Goal: Information Seeking & Learning: Learn about a topic

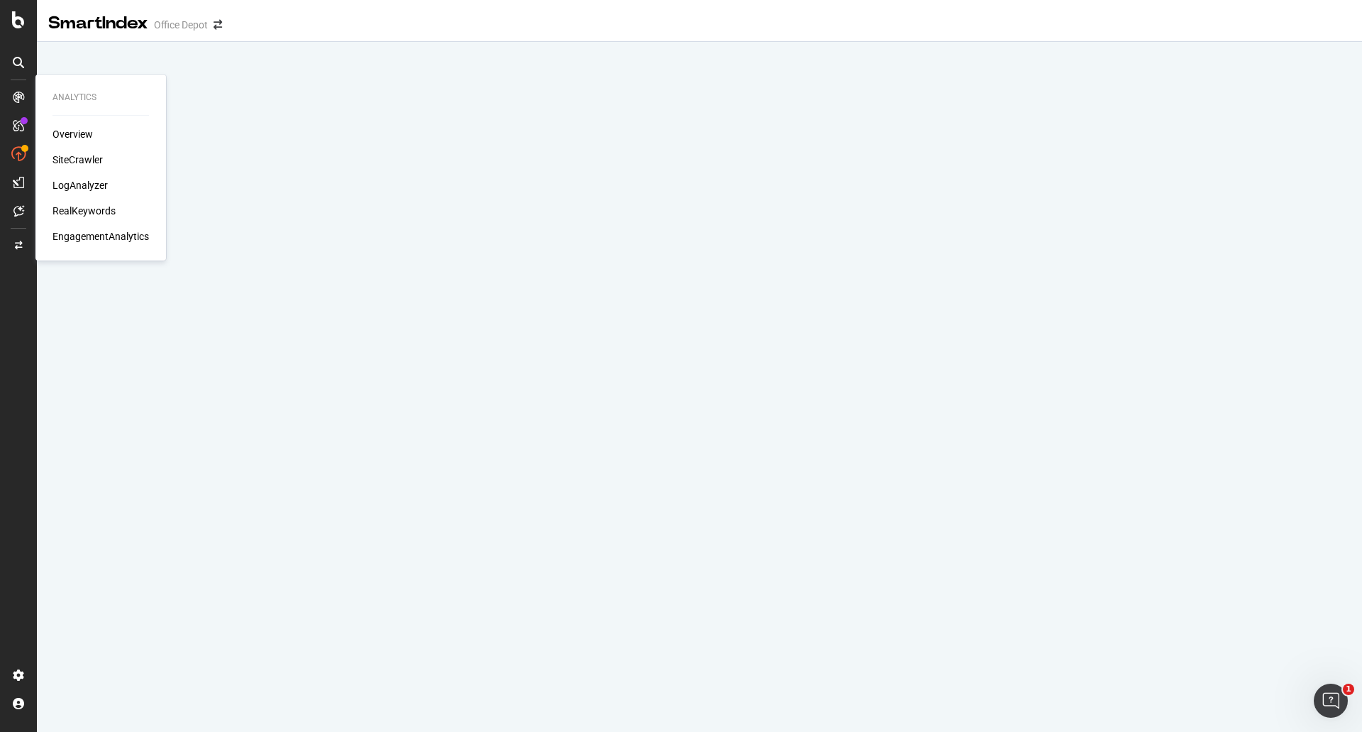
click at [71, 185] on div "LogAnalyzer" at bounding box center [80, 185] width 55 height 14
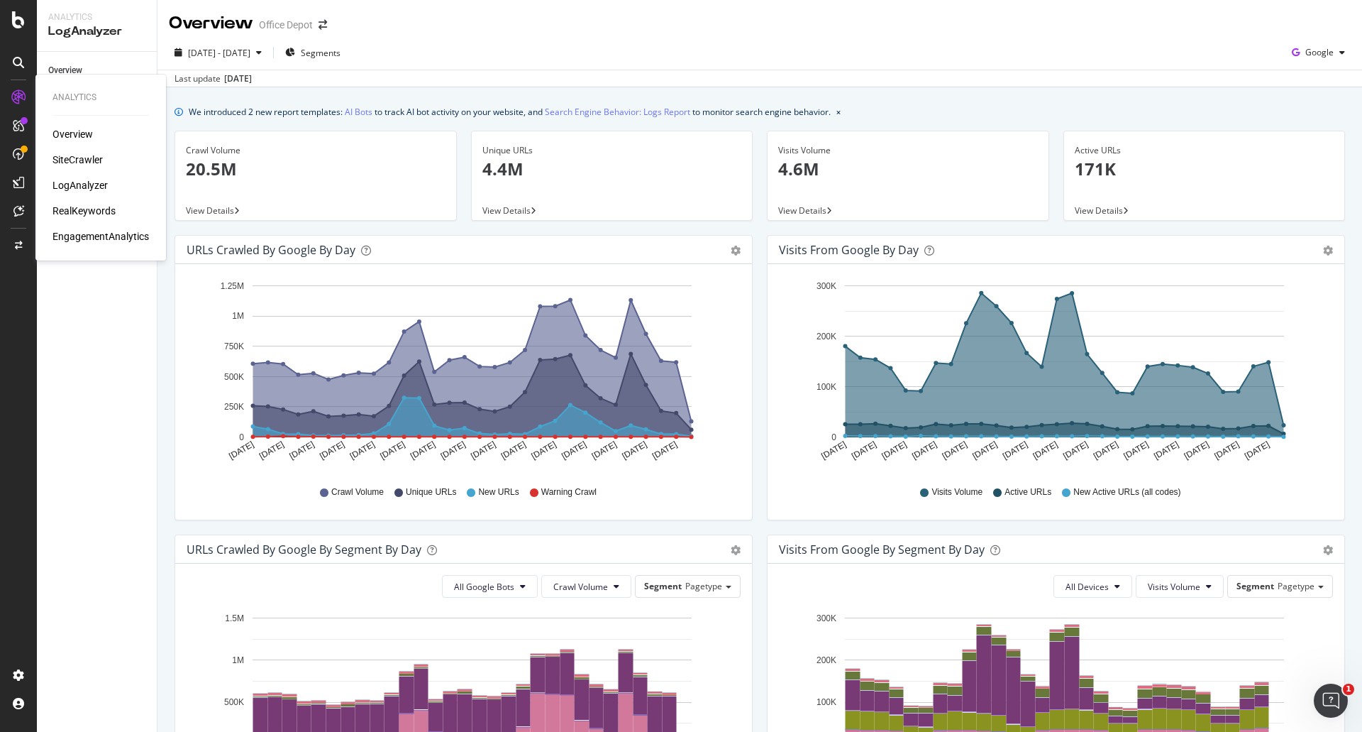
click at [66, 187] on div "LogAnalyzer" at bounding box center [80, 185] width 55 height 14
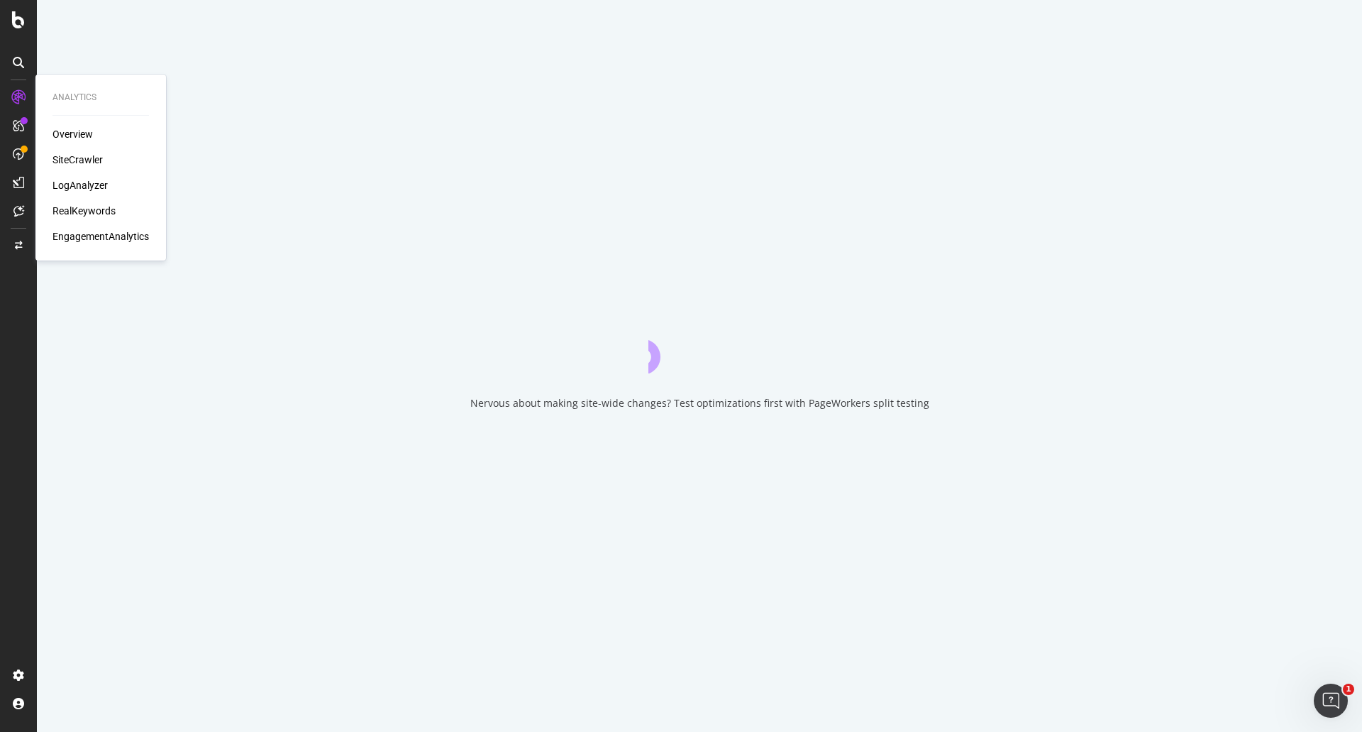
click at [60, 185] on div "LogAnalyzer" at bounding box center [80, 185] width 55 height 14
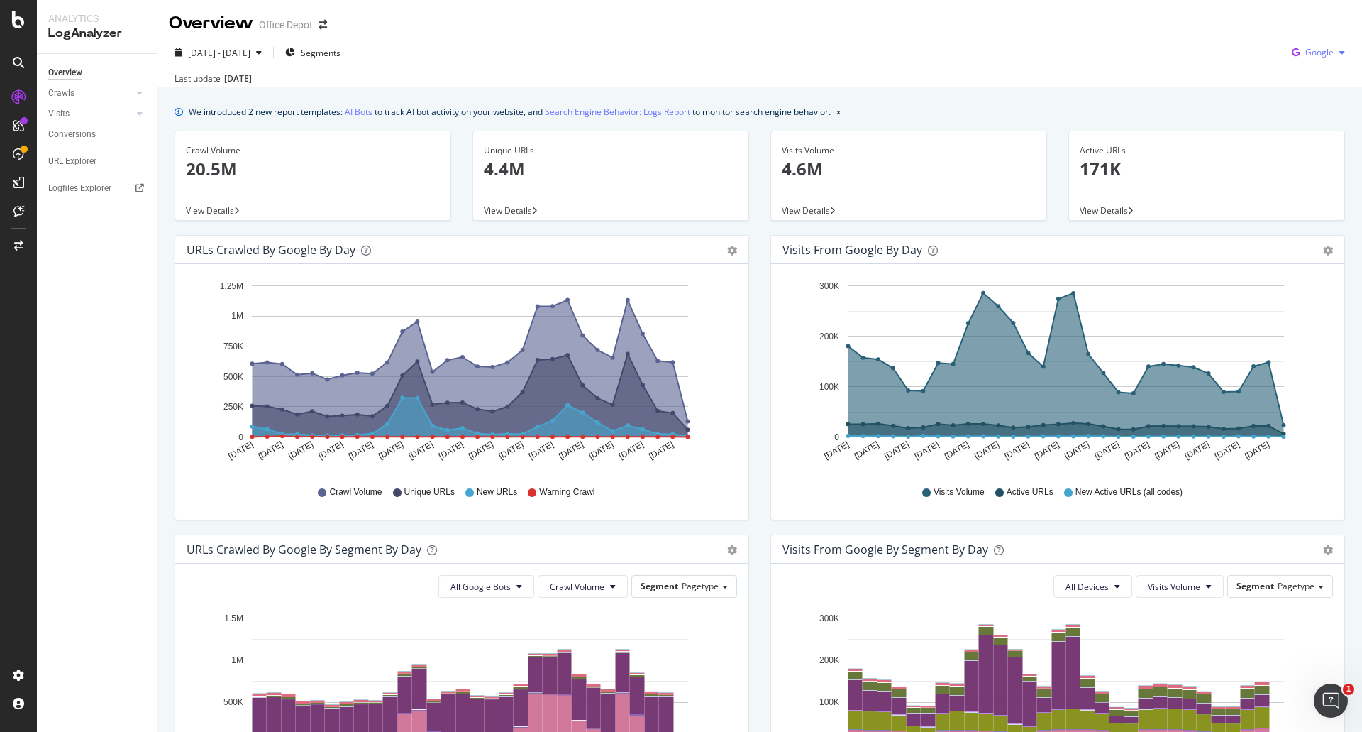
click at [1300, 61] on div "Google" at bounding box center [1318, 52] width 65 height 21
click at [1319, 136] on span "OpenAI" at bounding box center [1319, 133] width 53 height 13
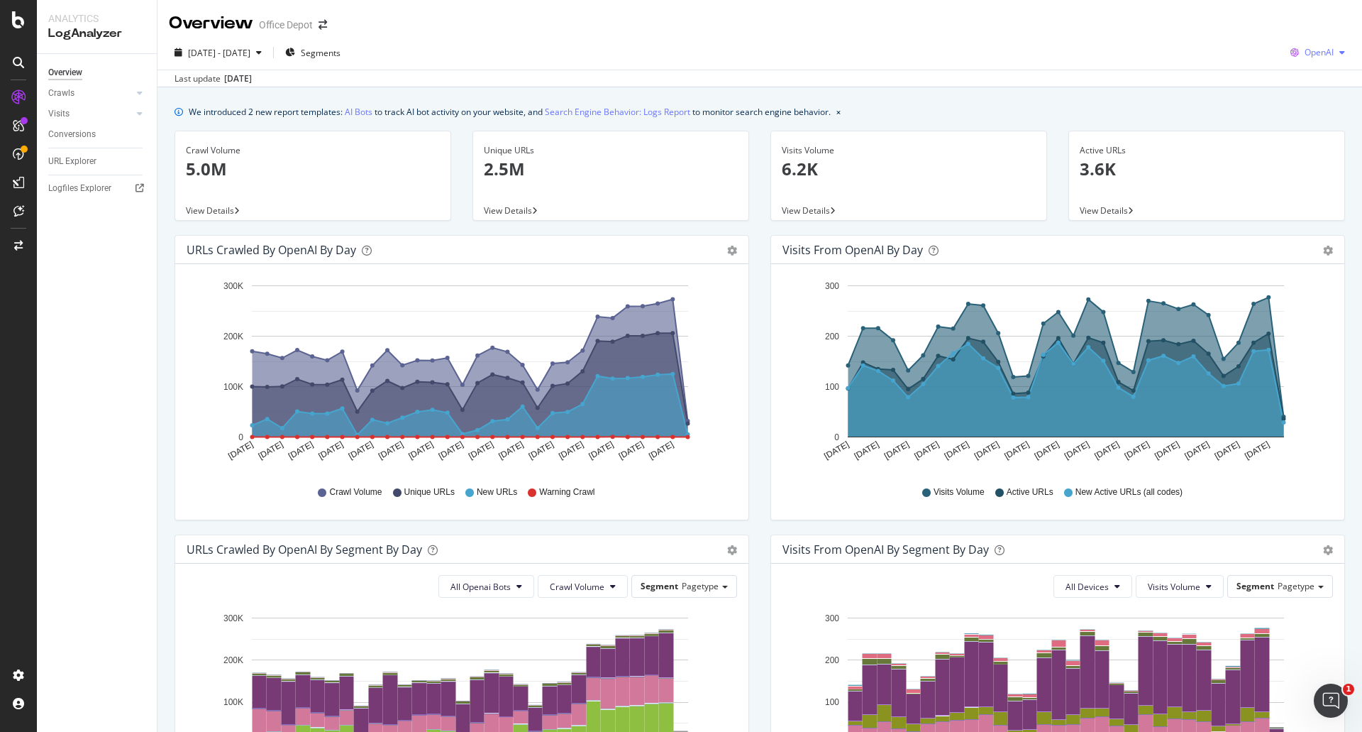
click at [1334, 50] on div "button" at bounding box center [1342, 52] width 17 height 9
click at [1300, 151] on div "Other AI Bots" at bounding box center [1307, 159] width 98 height 21
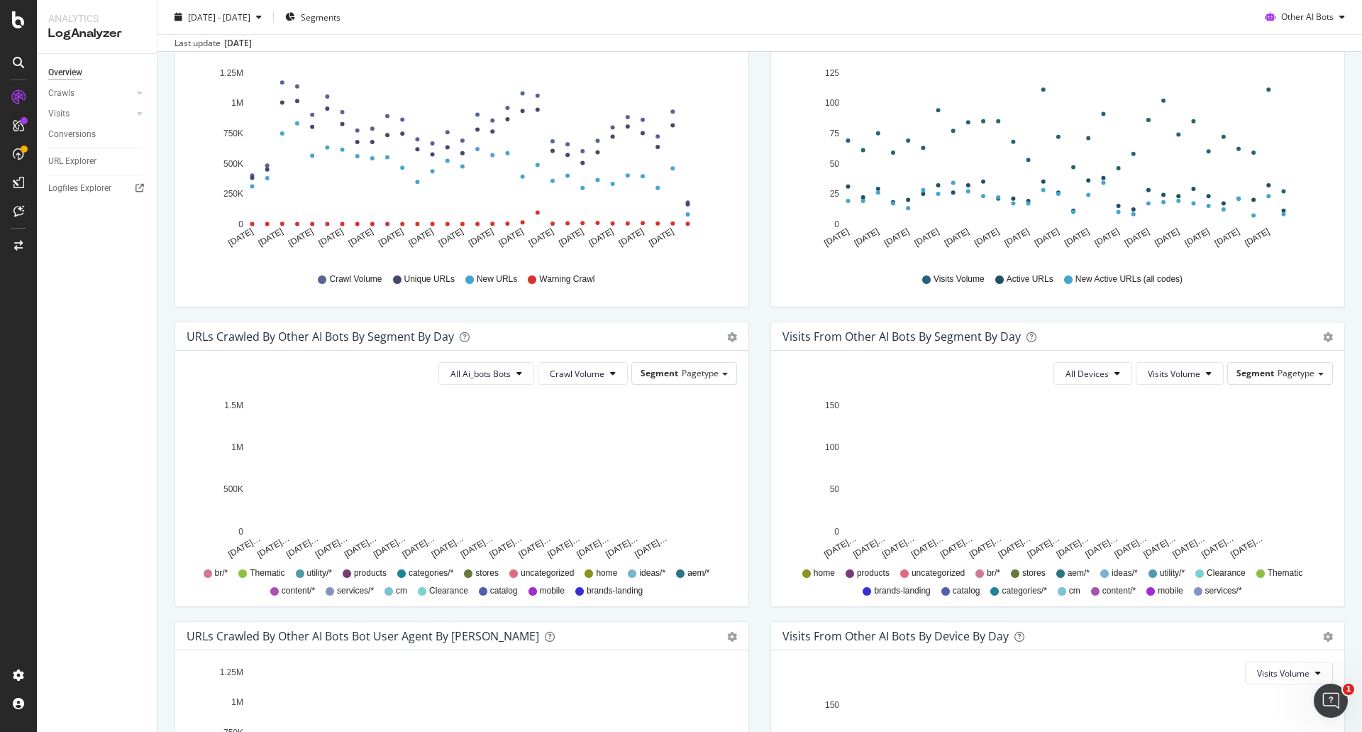
scroll to position [426, 0]
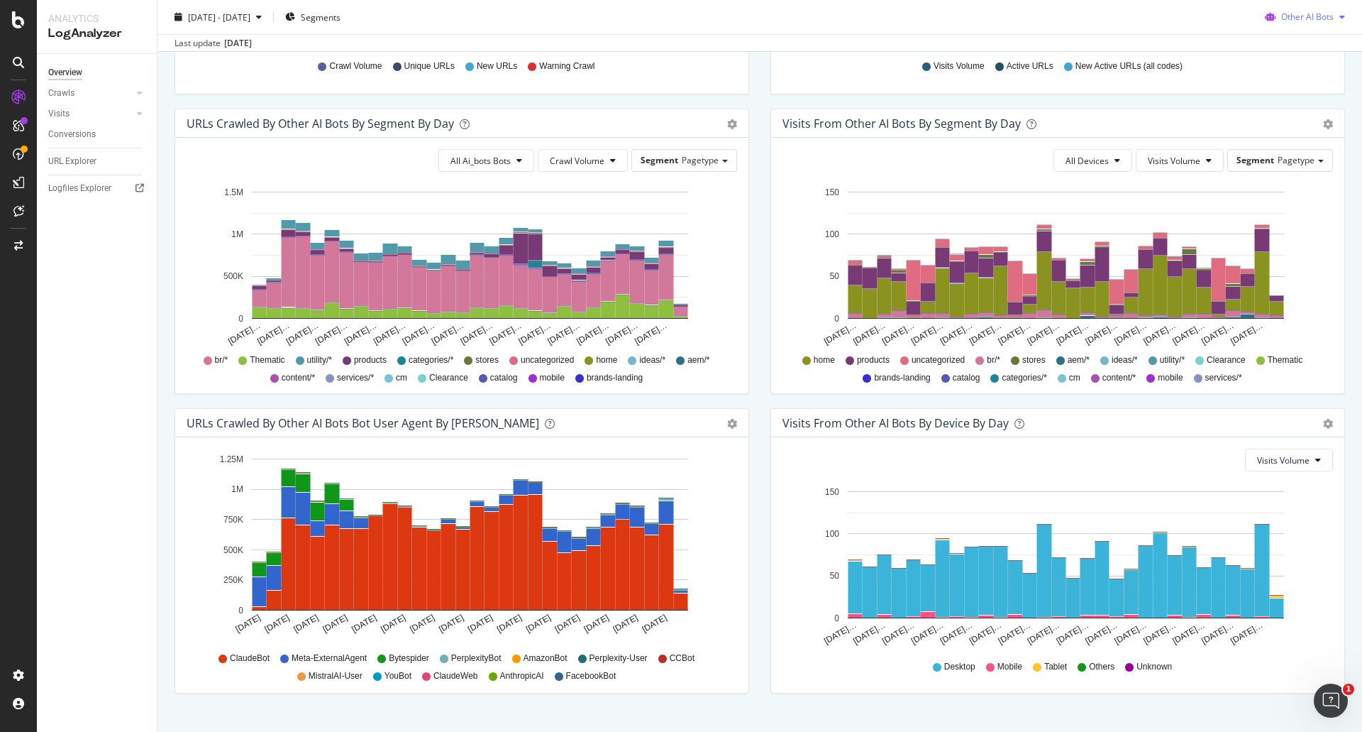
click at [1314, 23] on div "Other AI Bots" at bounding box center [1305, 16] width 92 height 21
click at [1294, 96] on span "OpenAI" at bounding box center [1311, 98] width 55 height 13
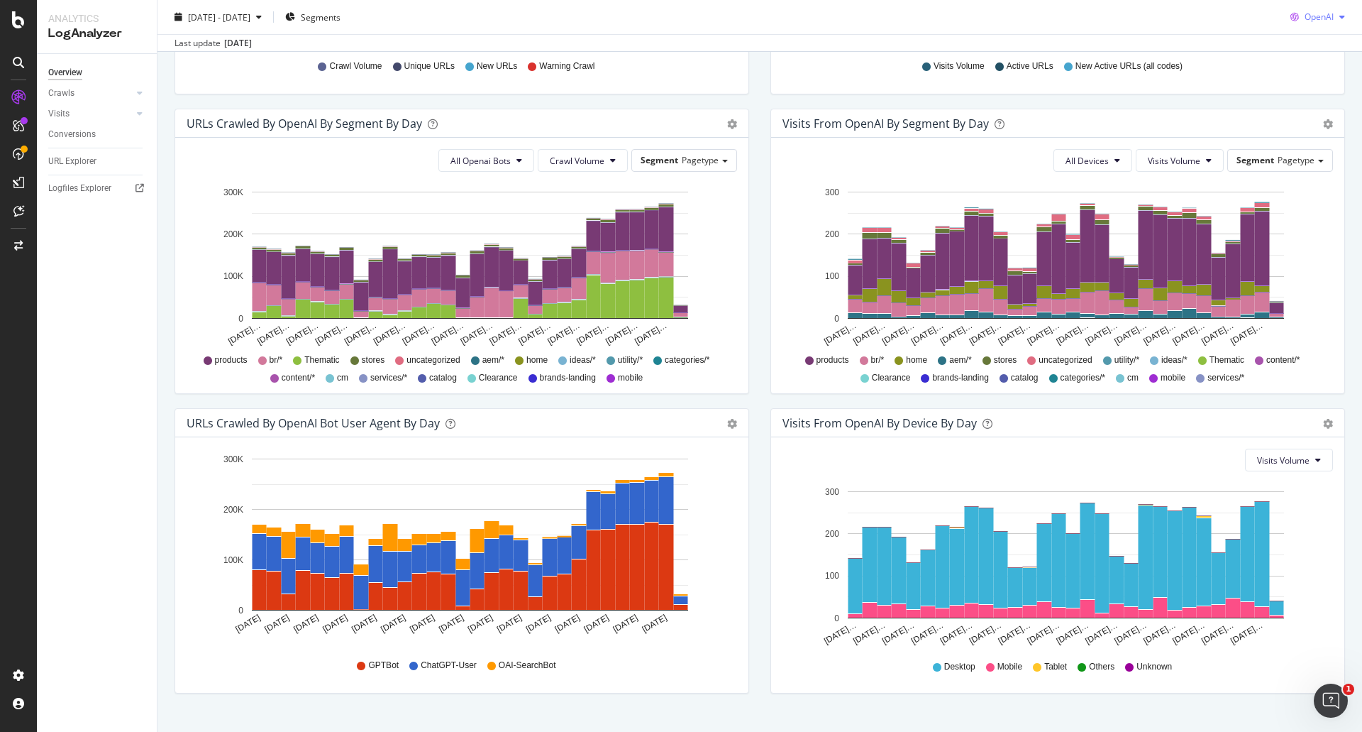
click at [1308, 23] on div "OpenAI" at bounding box center [1318, 16] width 66 height 21
click at [1299, 80] on div "Bing" at bounding box center [1307, 71] width 98 height 21
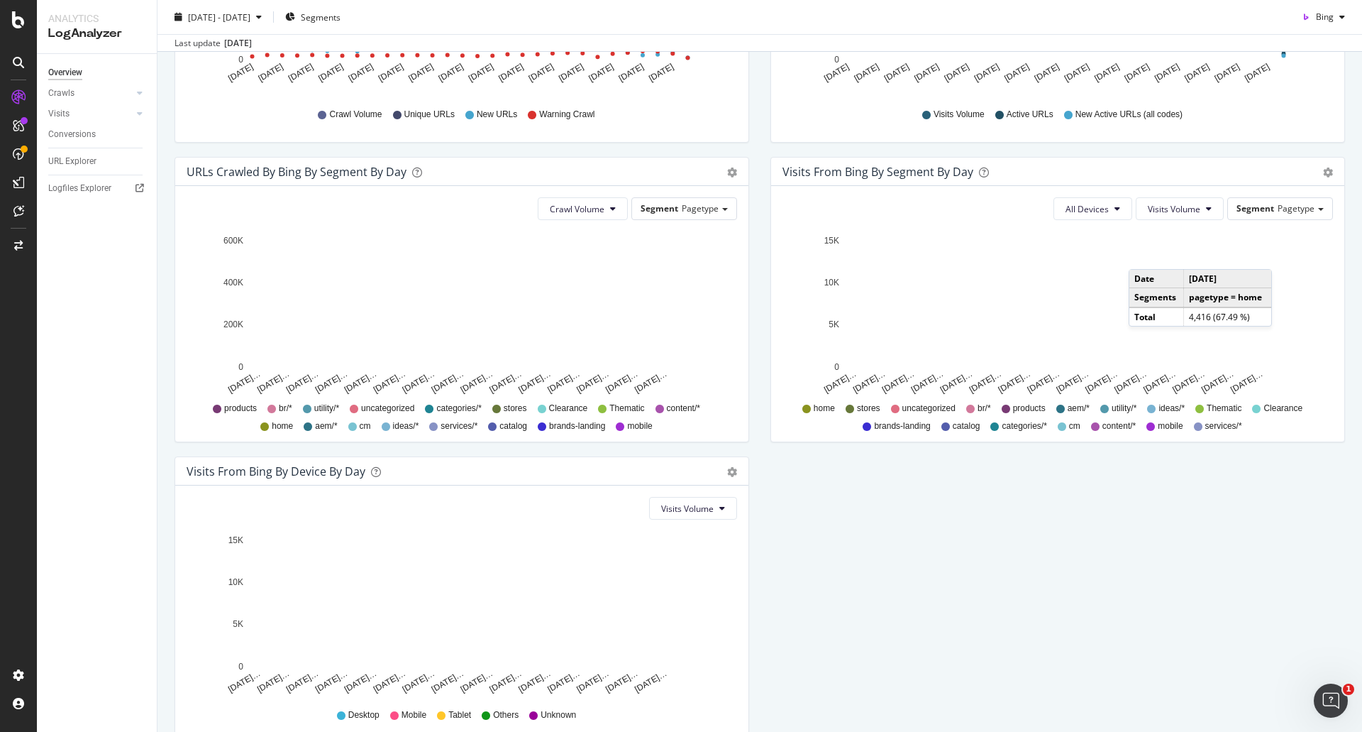
scroll to position [309, 0]
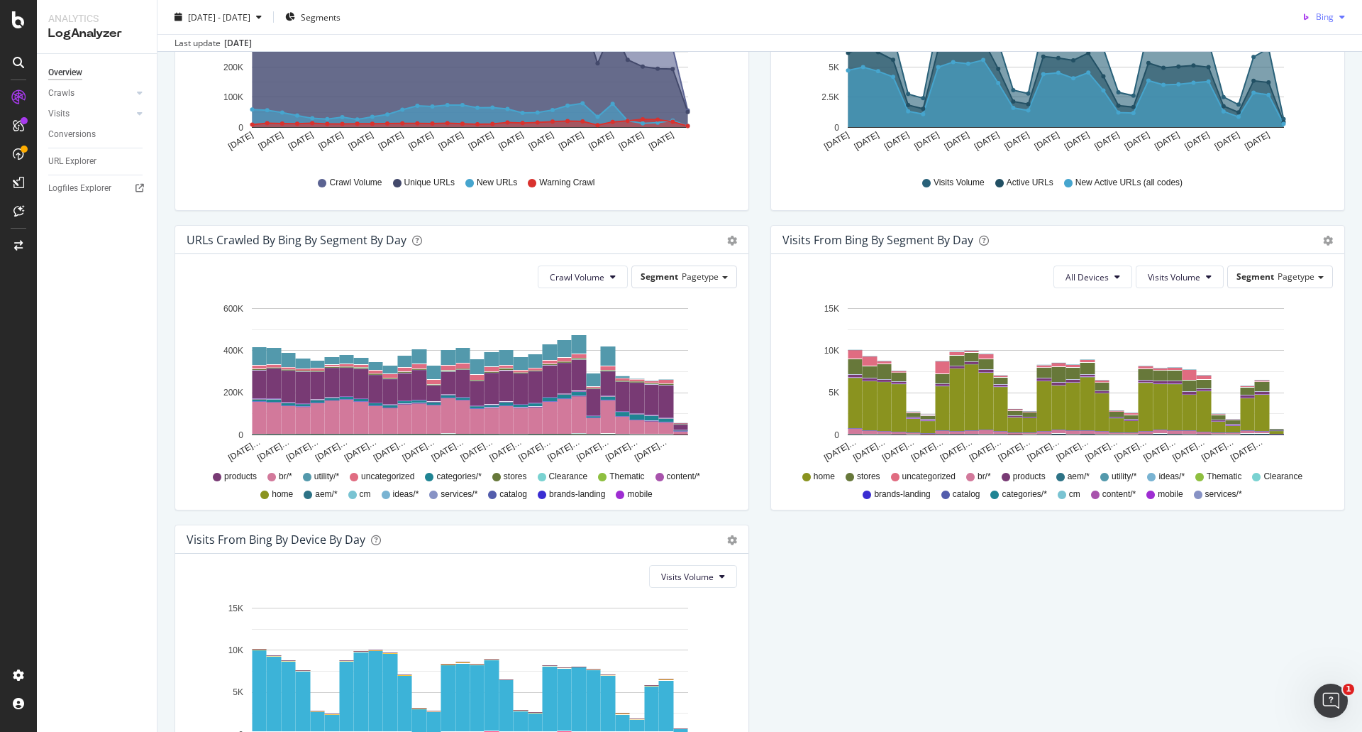
click at [1316, 16] on span "Bing" at bounding box center [1325, 17] width 18 height 12
click at [1301, 53] on div "Google" at bounding box center [1308, 45] width 98 height 21
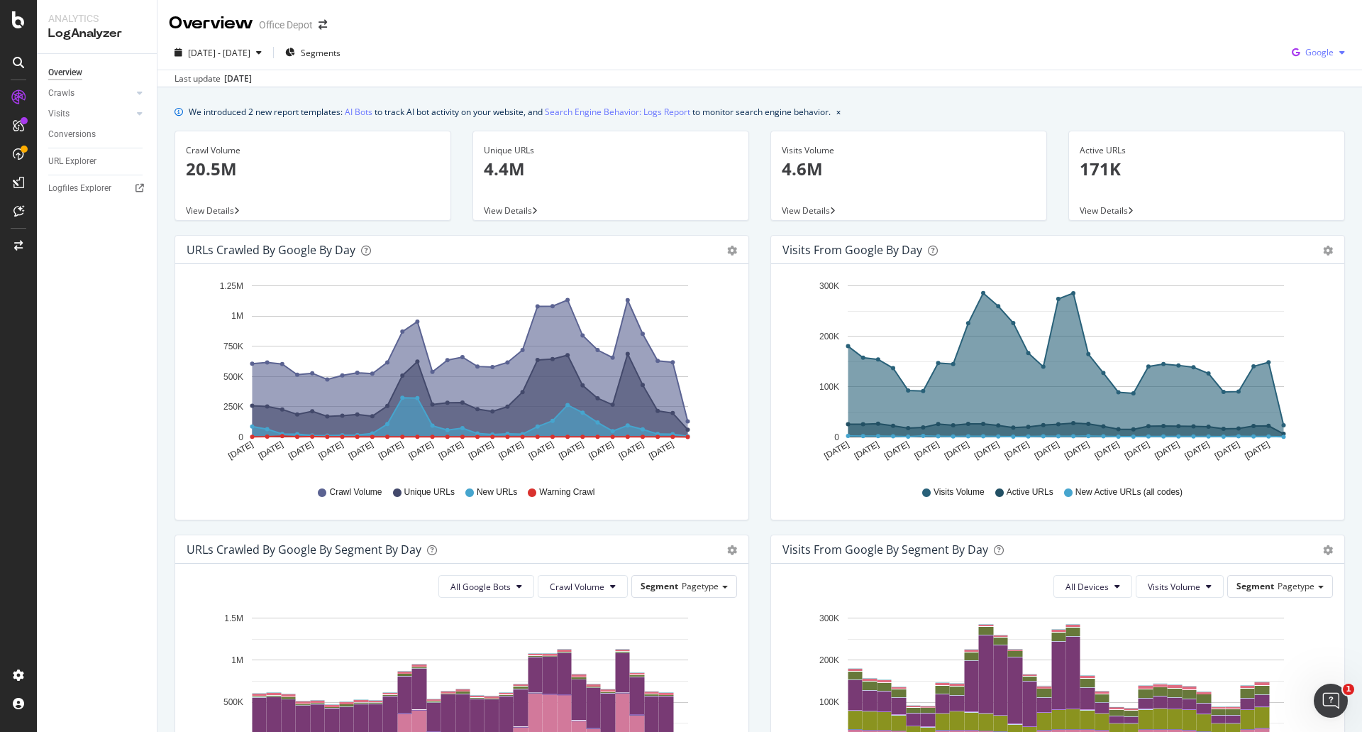
click at [1317, 55] on span "Google" at bounding box center [1320, 52] width 28 height 12
click at [1186, 41] on div "[DATE] - [DATE] Segments Google" at bounding box center [760, 55] width 1205 height 28
click at [1290, 57] on icon "button" at bounding box center [1295, 53] width 19 height 20
click at [1310, 158] on span "Other AI Bots" at bounding box center [1319, 159] width 53 height 13
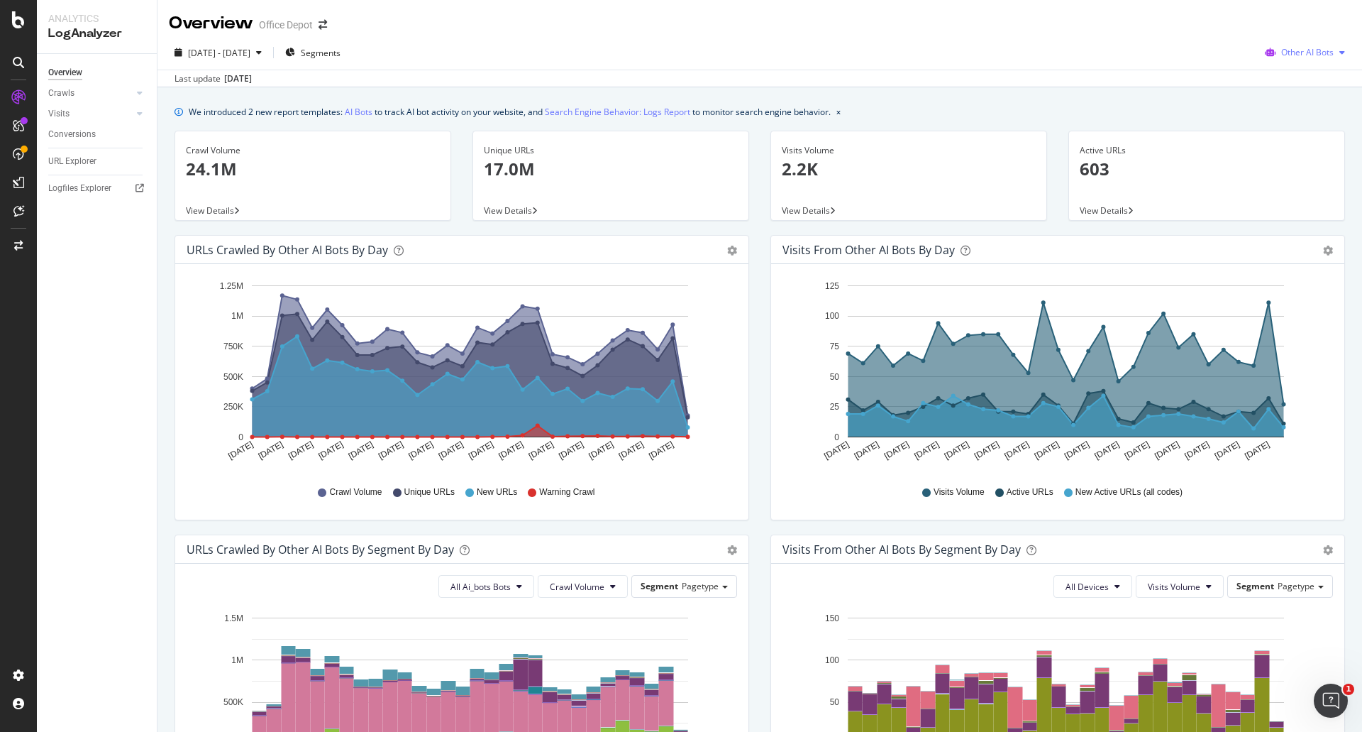
click at [1299, 45] on div "Other AI Bots" at bounding box center [1305, 52] width 92 height 21
click at [1290, 84] on span "Google" at bounding box center [1311, 81] width 55 height 13
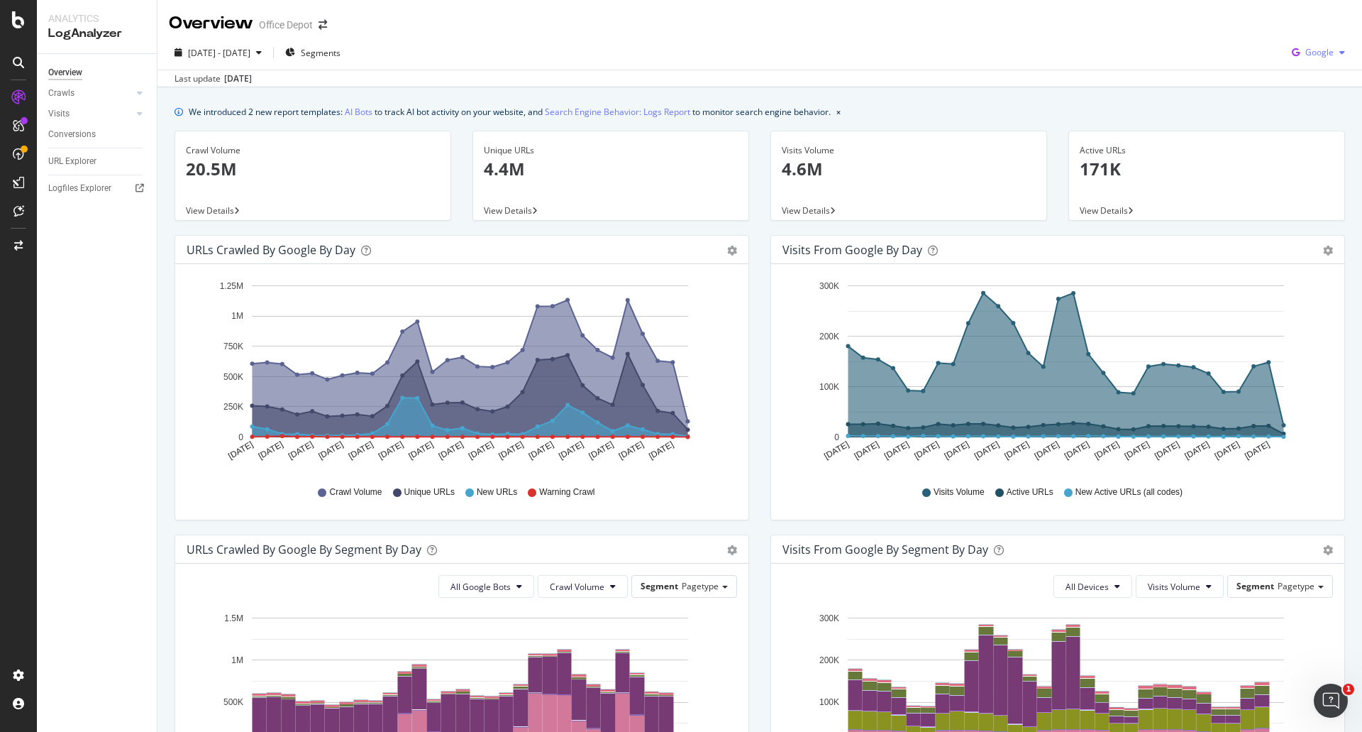
click at [1334, 55] on div "button" at bounding box center [1342, 52] width 17 height 9
click at [1313, 103] on span "Bing" at bounding box center [1319, 107] width 53 height 13
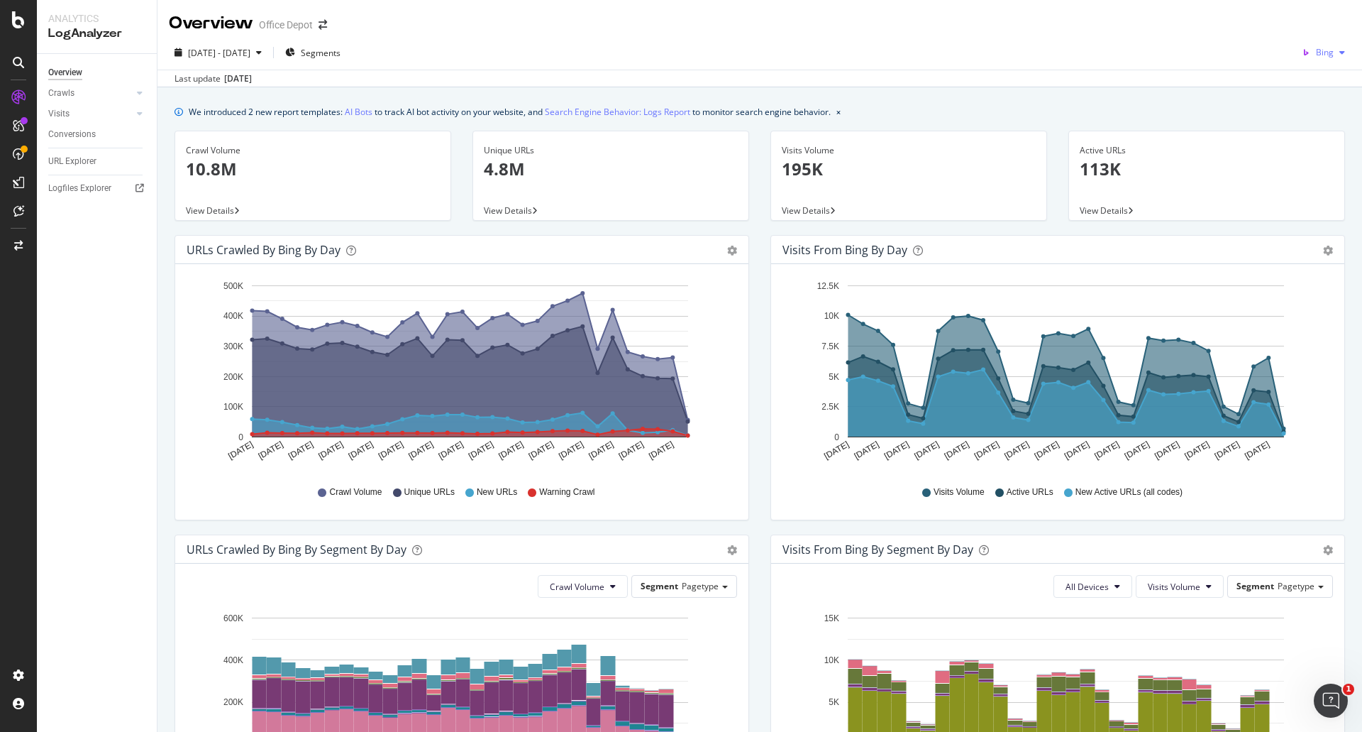
click at [1305, 53] on icon "button" at bounding box center [1306, 53] width 20 height 20
click at [1314, 135] on span "OpenAI" at bounding box center [1320, 133] width 53 height 13
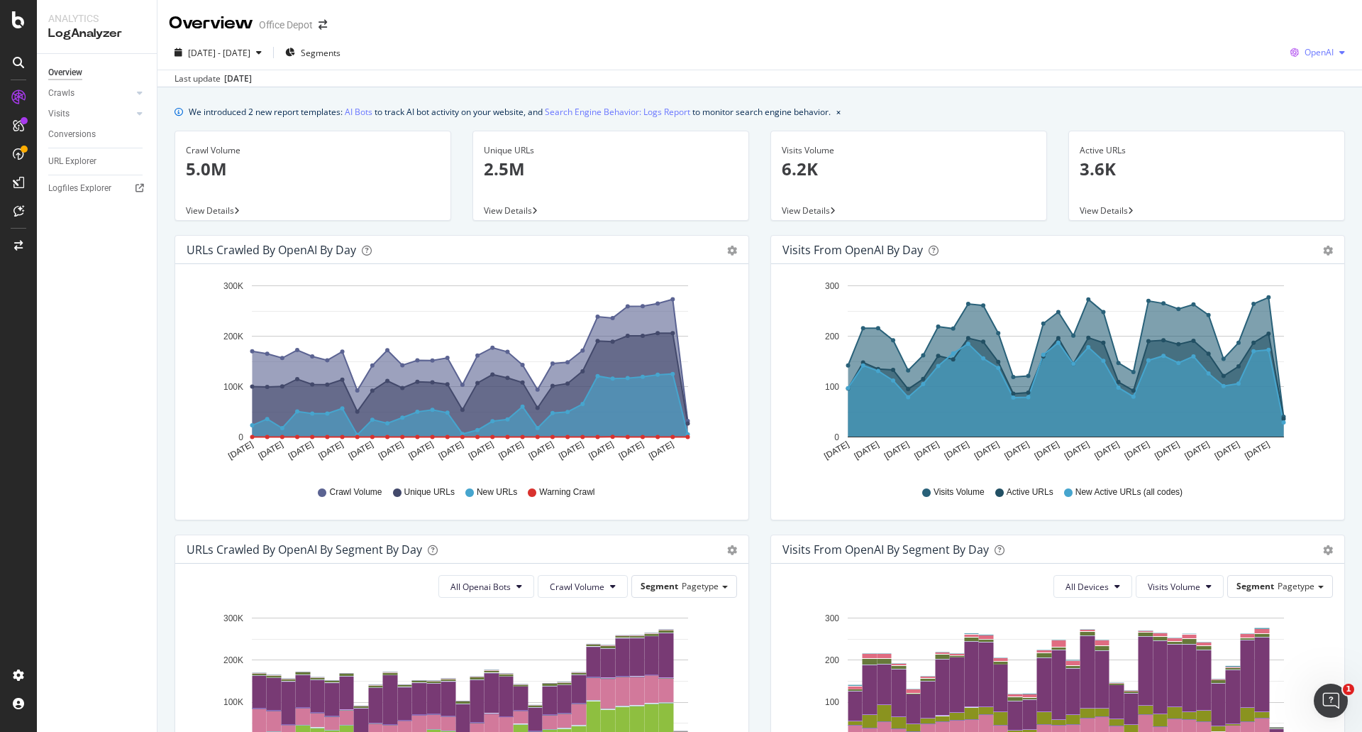
click at [1305, 48] on span "OpenAI" at bounding box center [1319, 52] width 29 height 12
click at [1297, 165] on span "Other AI Bots" at bounding box center [1318, 159] width 53 height 13
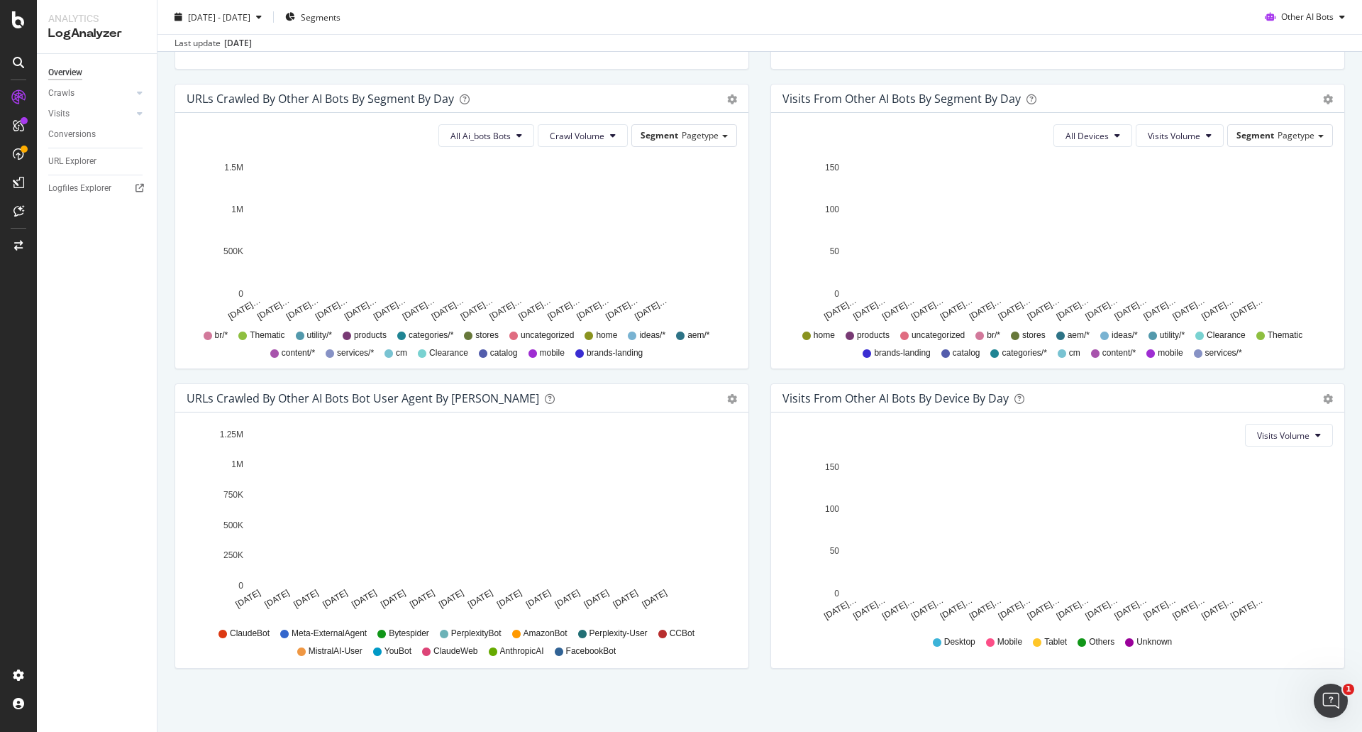
scroll to position [451, 0]
